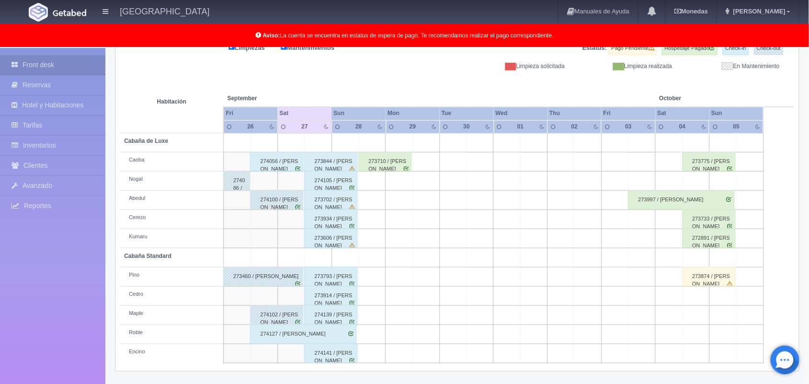
scroll to position [133, 0]
click at [389, 156] on div "273710 / [PERSON_NAME]" at bounding box center [385, 161] width 53 height 19
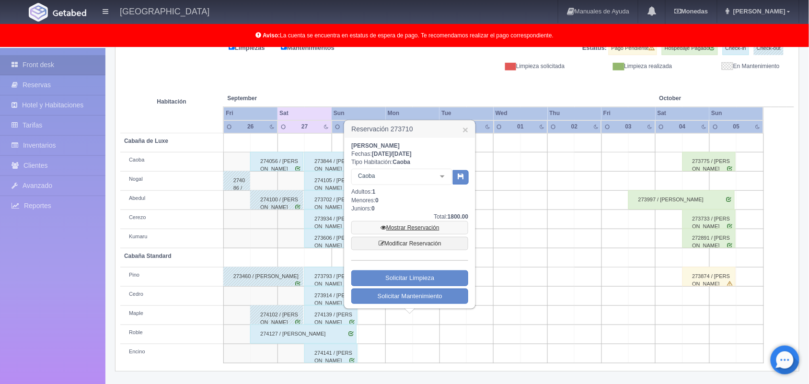
click at [406, 224] on link "Mostrar Reservación" at bounding box center [409, 227] width 117 height 13
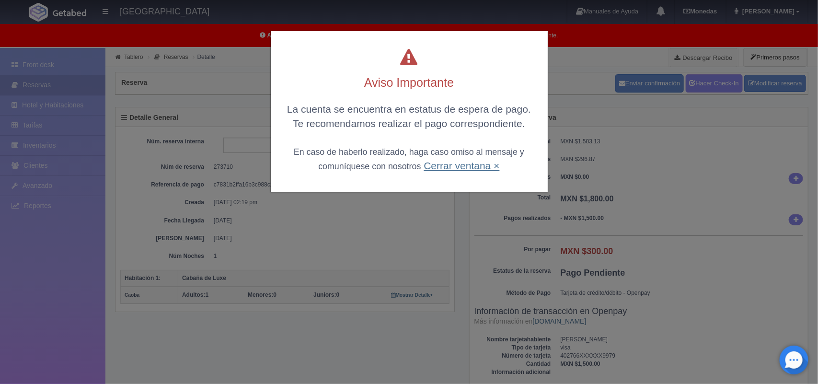
click at [461, 166] on link "Cerrar ventana ×" at bounding box center [462, 165] width 76 height 11
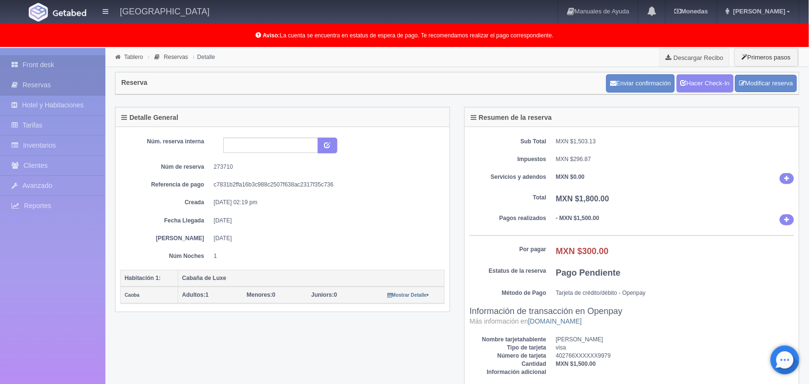
click at [51, 66] on link "Front desk" at bounding box center [52, 65] width 105 height 20
